Goal: Transaction & Acquisition: Purchase product/service

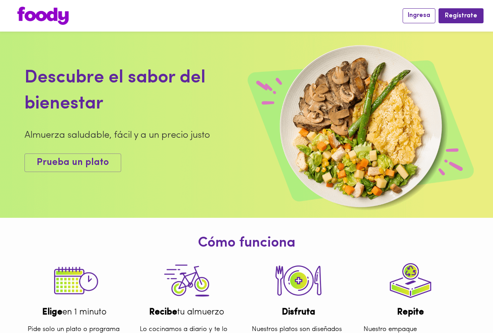
click at [426, 13] on span "Ingresa" at bounding box center [418, 15] width 22 height 7
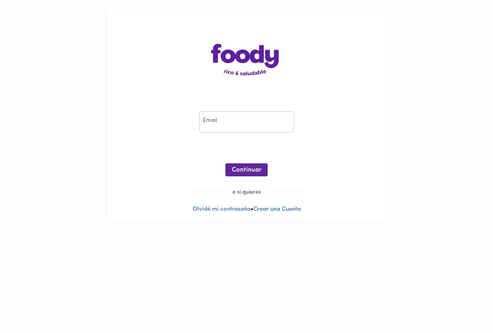
click at [249, 121] on input "email" at bounding box center [246, 122] width 95 height 22
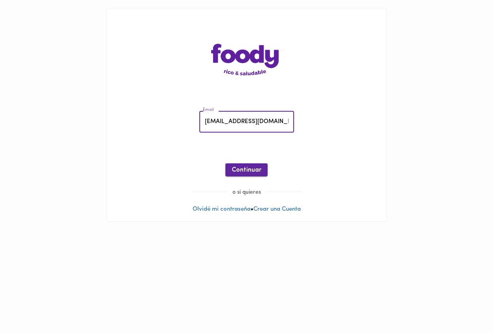
type input "[EMAIL_ADDRESS][DOMAIN_NAME]"
click at [249, 172] on span "Continuar" at bounding box center [247, 169] width 30 height 7
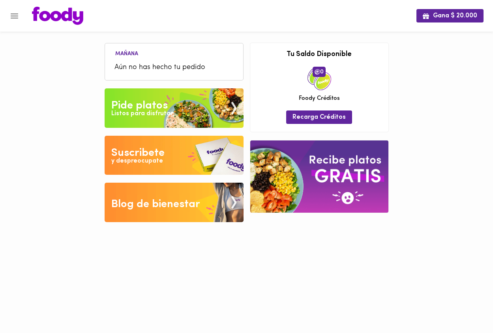
click at [171, 69] on span "Aún no has hecho tu pedido" at bounding box center [173, 67] width 119 height 11
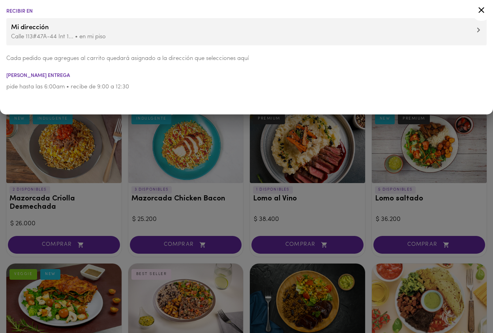
click at [481, 10] on icon at bounding box center [481, 10] width 6 height 6
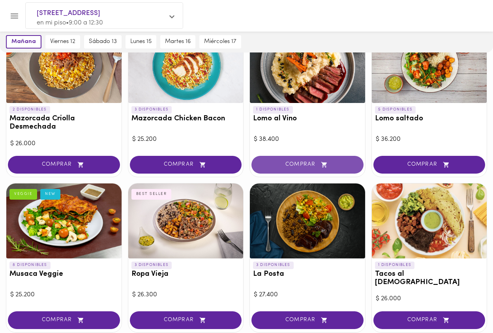
scroll to position [85, 0]
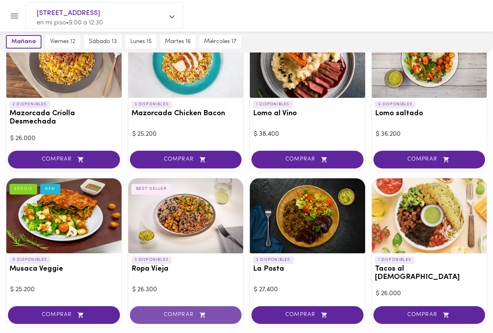
click at [191, 312] on span "COMPRAR" at bounding box center [186, 315] width 92 height 7
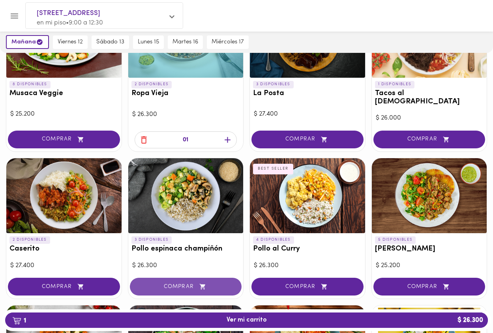
scroll to position [261, 0]
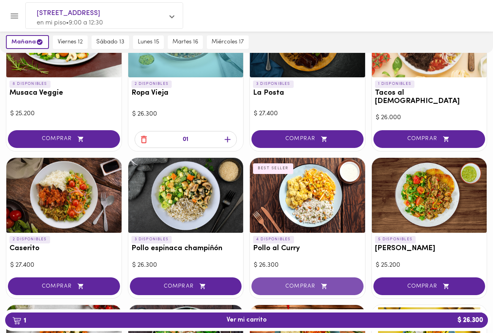
click at [297, 283] on span "COMPRAR" at bounding box center [307, 286] width 92 height 7
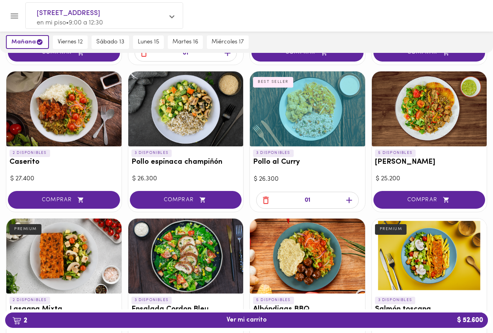
scroll to position [344, 0]
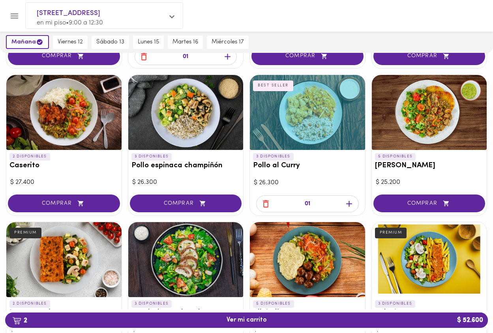
click at [49, 98] on div at bounding box center [63, 112] width 115 height 75
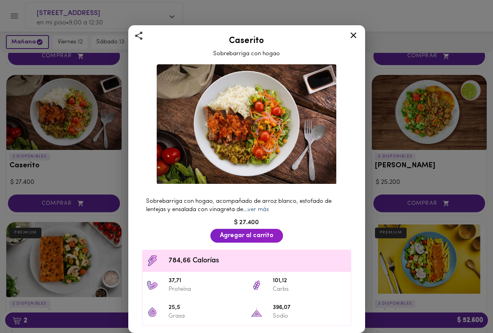
click at [263, 209] on link "ver más" at bounding box center [257, 210] width 21 height 6
click at [247, 233] on span "Agregar al carrito" at bounding box center [247, 235] width 54 height 7
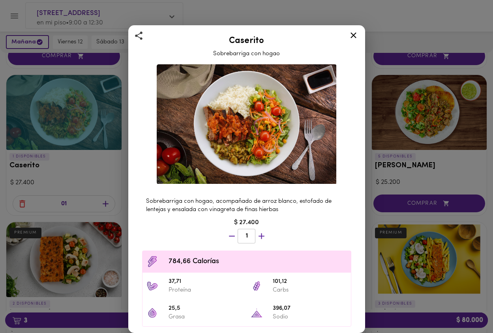
click at [355, 33] on icon at bounding box center [353, 35] width 6 height 6
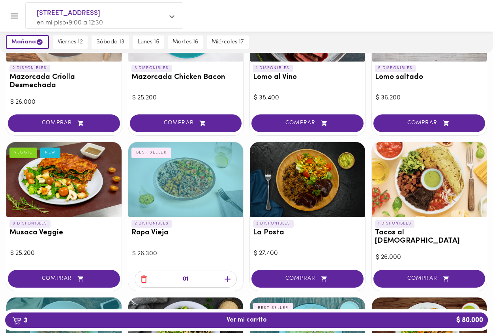
scroll to position [124, 0]
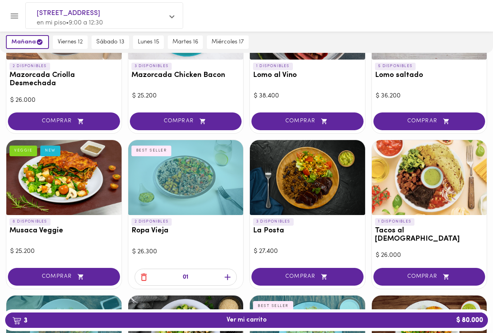
click at [145, 272] on icon "button" at bounding box center [144, 277] width 10 height 10
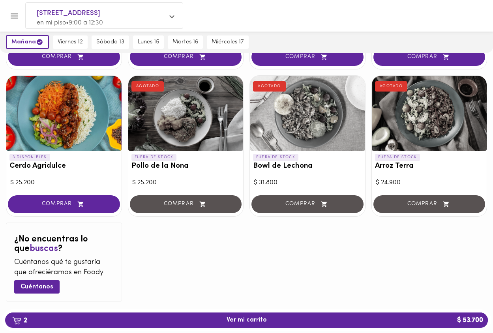
scroll to position [785, 0]
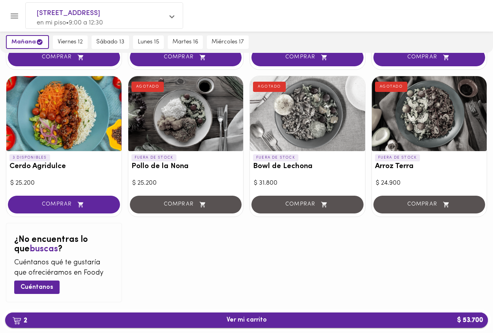
click at [214, 319] on span "2 Ver mi carrito $ 53.700" at bounding box center [246, 319] width 470 height 7
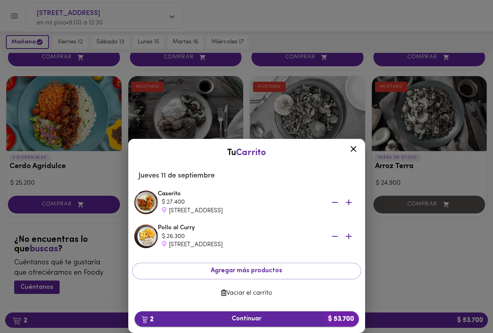
click at [228, 319] on span "2 Continuar $ 53.700" at bounding box center [246, 318] width 211 height 7
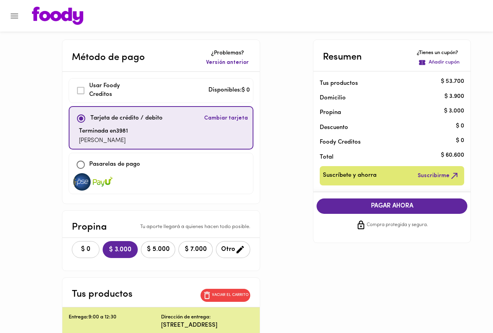
click at [86, 247] on span "$ 0" at bounding box center [85, 249] width 17 height 7
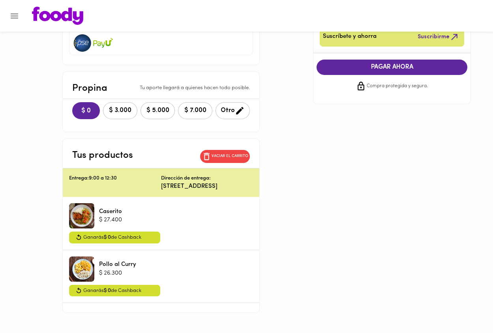
scroll to position [140, 0]
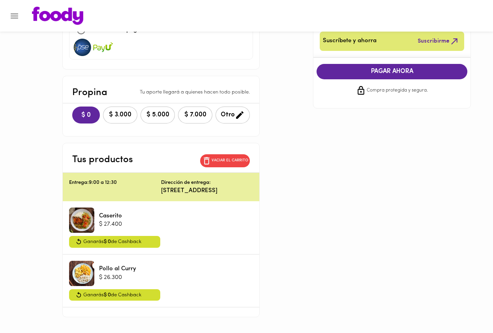
click at [452, 154] on div "Método de pago ¿Problemas? Versión anterior Usar [PERSON_NAME] Creditos Disponi…" at bounding box center [246, 111] width 461 height 412
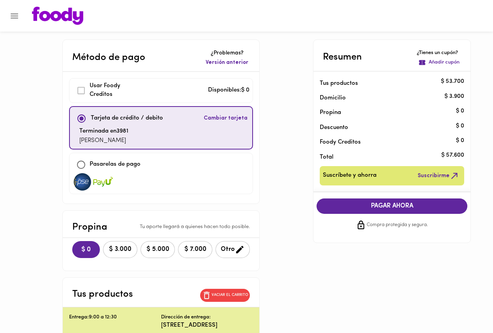
scroll to position [0, 0]
click at [388, 205] on span "PAGAR AHORA" at bounding box center [391, 205] width 135 height 7
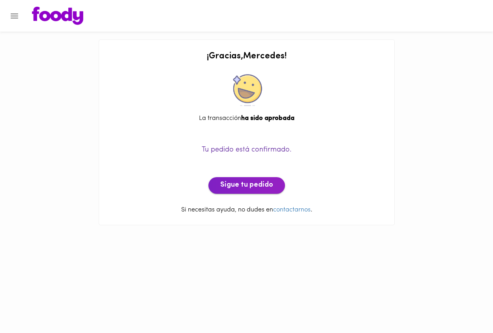
click at [244, 190] on button "Sigue tu pedido" at bounding box center [246, 185] width 77 height 17
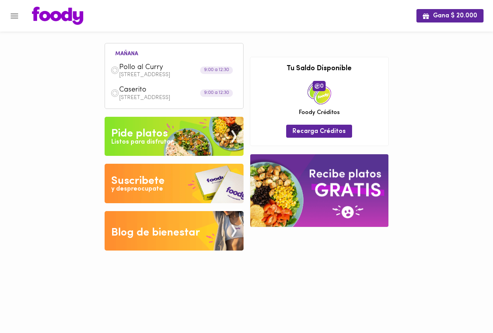
click at [14, 15] on icon "Menu" at bounding box center [14, 16] width 10 height 10
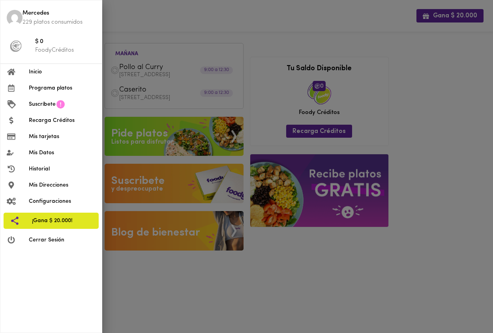
click at [50, 239] on span "Cerrar Sesión" at bounding box center [62, 240] width 67 height 8
